Goal: Ask a question: Seek information or help from site administrators or community

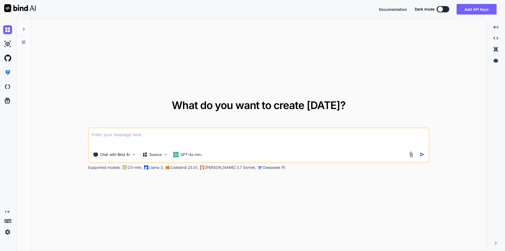
type textarea "I have to display date's day data display, If user not filled particular date d…"
type textarea "x"
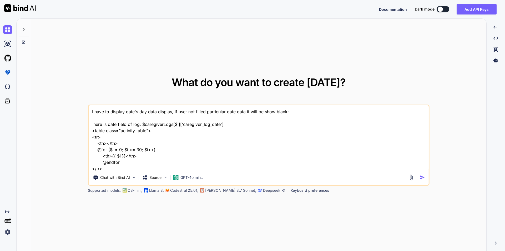
scroll to position [89, 0]
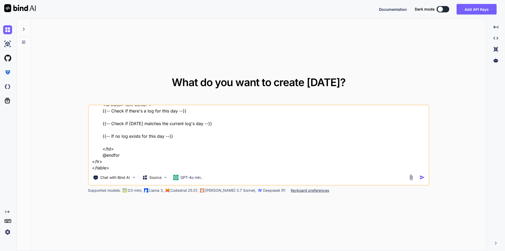
type textarea "I have to display date's day data display, If user not filled particular date d…"
click at [422, 177] on img "button" at bounding box center [422, 177] width 6 height 6
click at [423, 175] on img "button" at bounding box center [422, 177] width 6 height 6
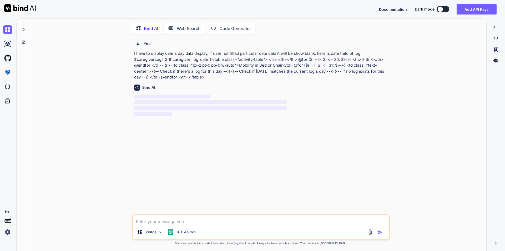
scroll to position [2, 0]
type textarea "x"
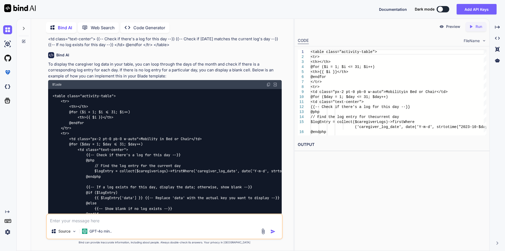
scroll to position [31, 0]
click at [268, 84] on img at bounding box center [268, 85] width 4 height 4
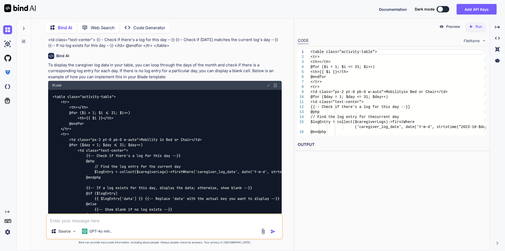
click at [268, 84] on img at bounding box center [268, 85] width 4 height 4
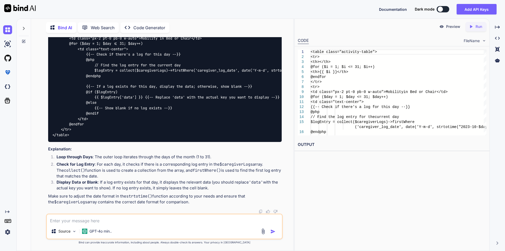
scroll to position [136, 0]
click at [94, 216] on textarea at bounding box center [164, 218] width 235 height 9
click at [77, 220] on textarea "could you change above" at bounding box center [164, 218] width 235 height 9
click at [99, 219] on textarea "could you add above" at bounding box center [164, 218] width 235 height 9
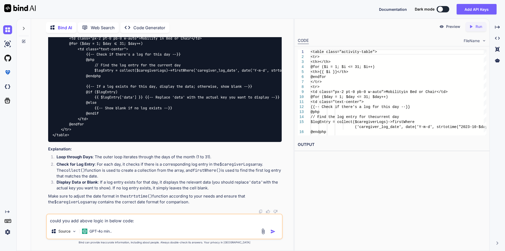
paste textarea "<tr> <td class="text-left-td">Mobility in Bed or Chair</td> @for ($i = 0; $i <=…"
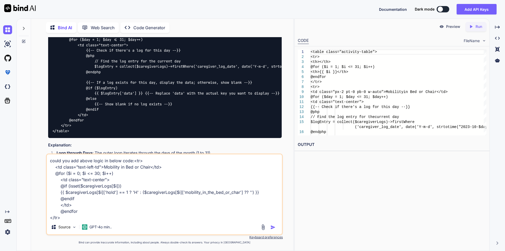
scroll to position [1, 0]
type textarea "could you add above logic in below code:<tr> <td class="text-left-td">Mobility …"
click at [273, 225] on img "button" at bounding box center [272, 226] width 5 height 5
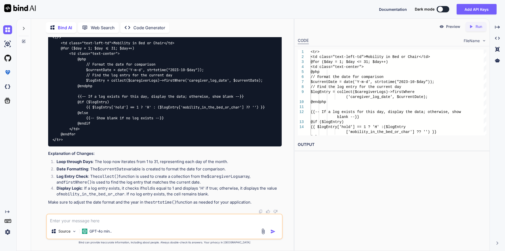
scroll to position [364, 0]
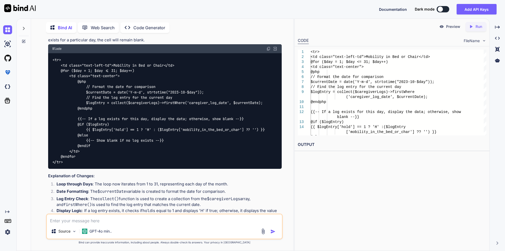
click at [268, 51] on img at bounding box center [268, 49] width 4 height 4
